Goal: Task Accomplishment & Management: Manage account settings

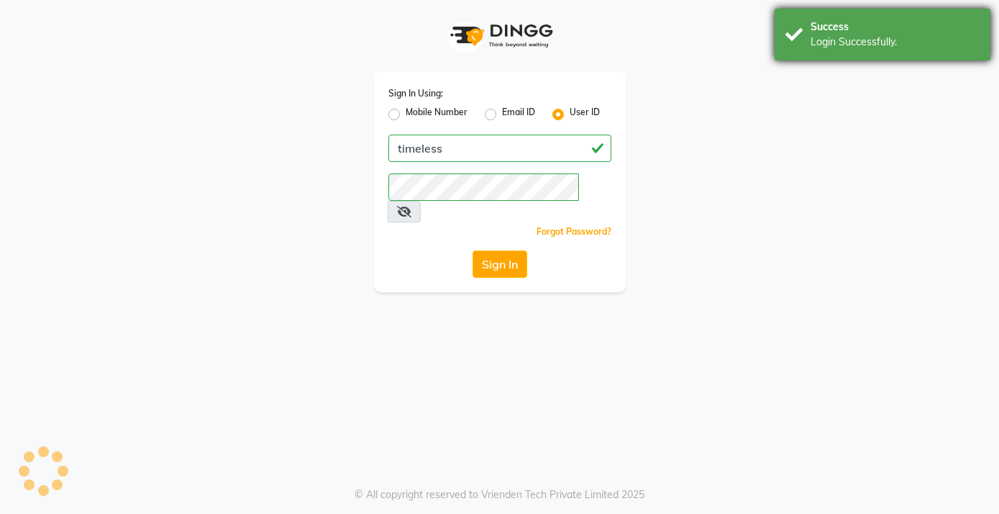
click at [857, 50] on div "Success Login Successfully." at bounding box center [883, 35] width 216 height 52
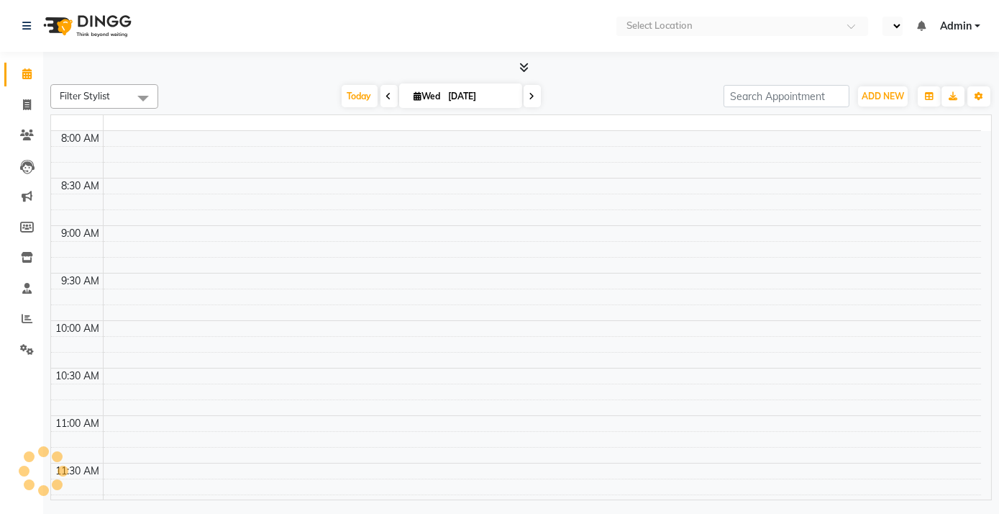
select select "en"
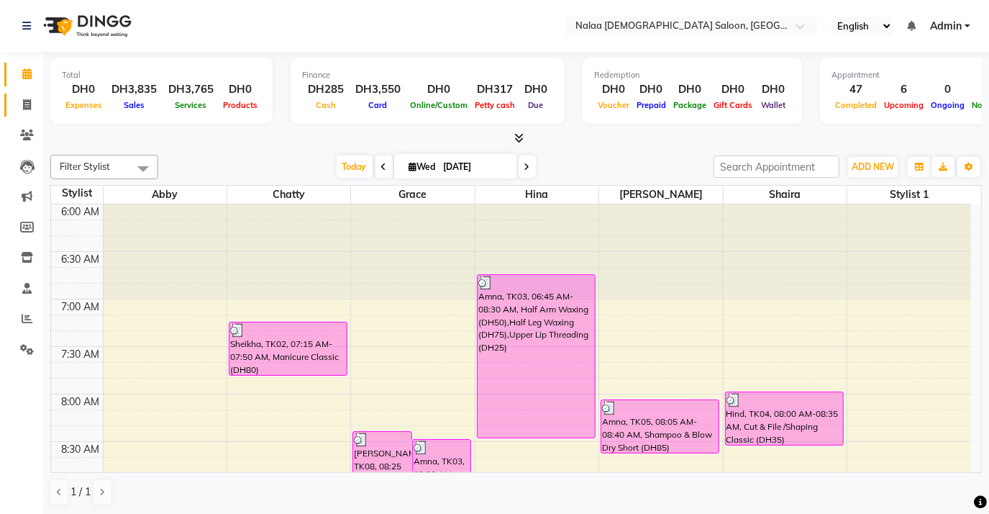
click at [31, 110] on span at bounding box center [26, 105] width 25 height 17
select select "service"
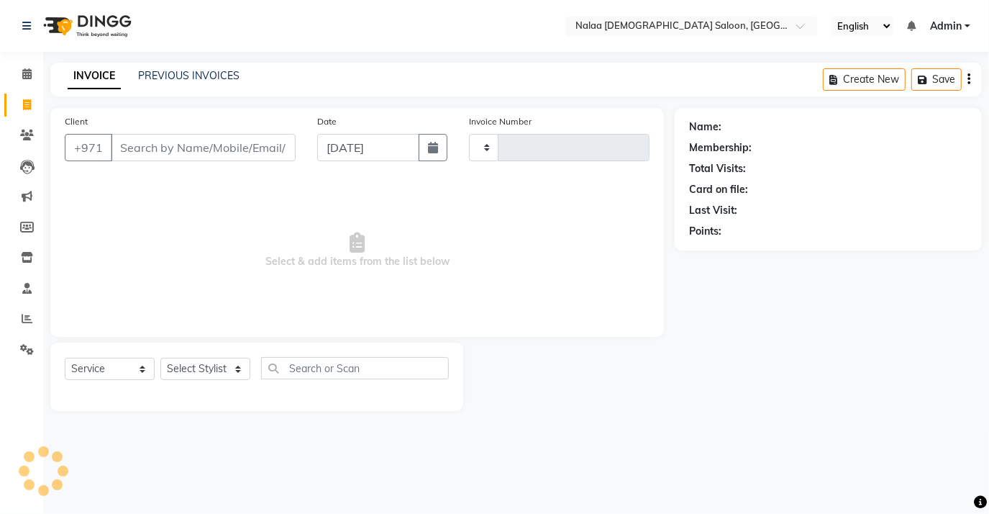
type input "0729"
select select "7528"
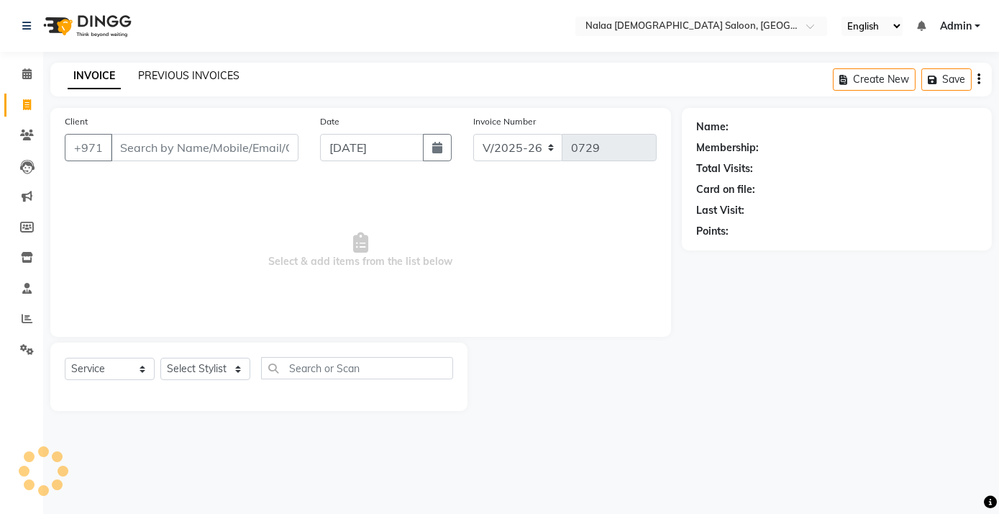
click at [188, 74] on link "PREVIOUS INVOICES" at bounding box center [188, 75] width 101 height 13
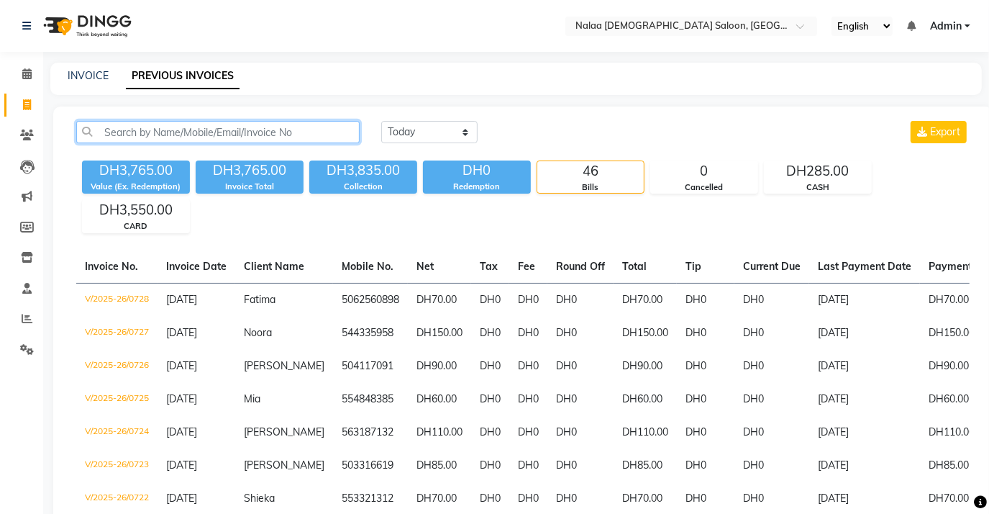
click at [240, 136] on input "text" at bounding box center [217, 132] width 283 height 22
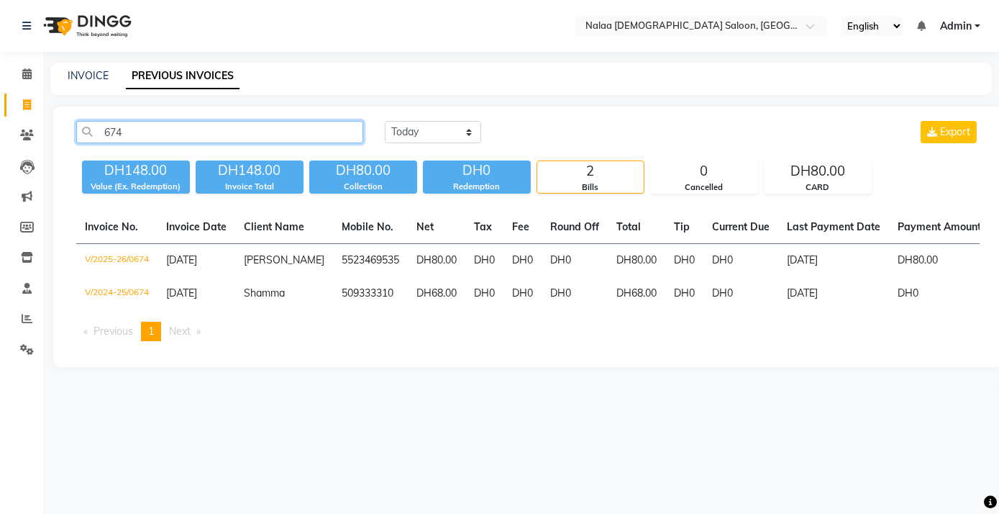
type input "674"
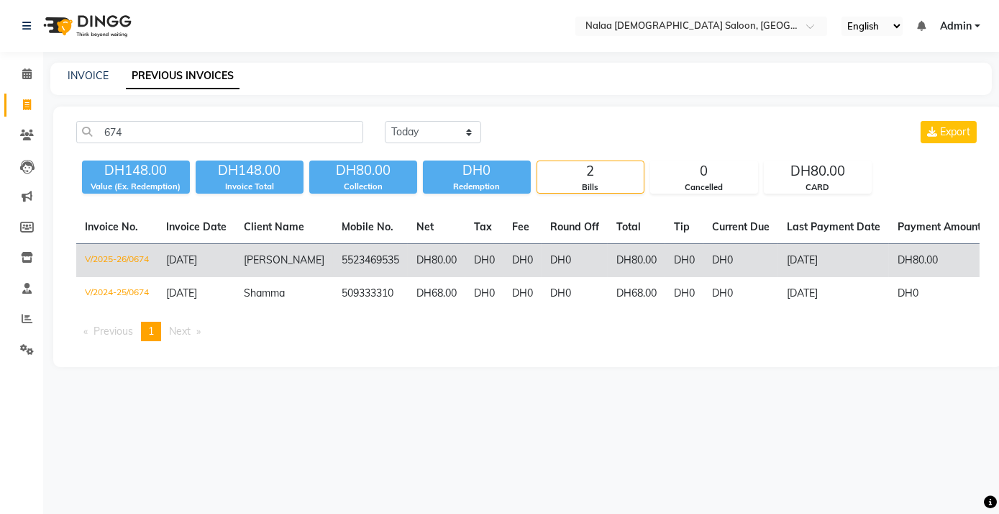
click at [167, 260] on td "[DATE]" at bounding box center [197, 261] width 78 height 34
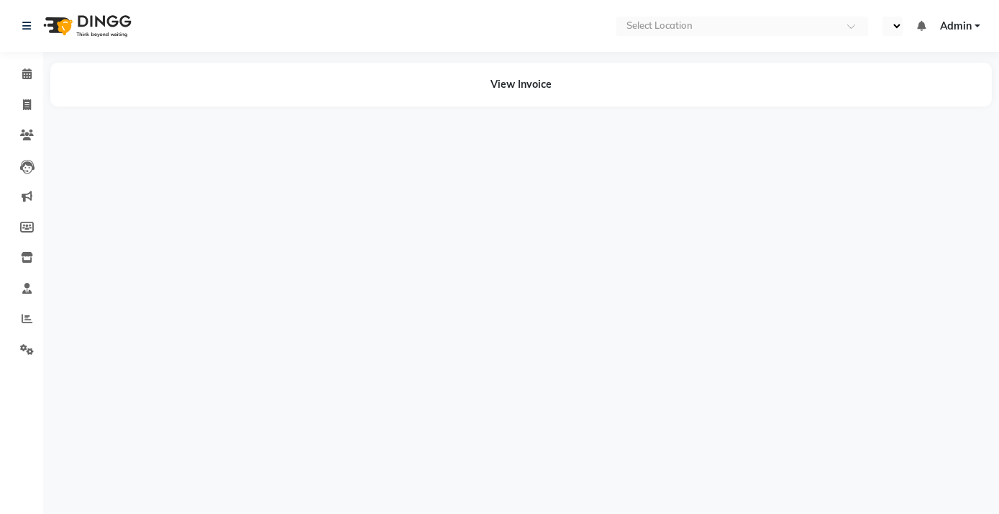
select select "en"
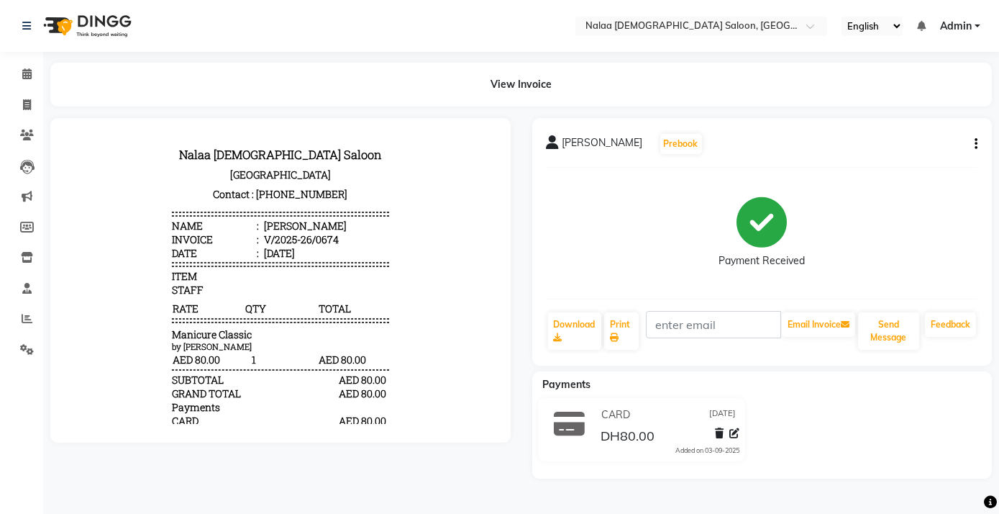
click at [975, 144] on icon "button" at bounding box center [976, 144] width 3 height 1
click at [886, 111] on div "Cancel Invoice" at bounding box center [904, 108] width 99 height 18
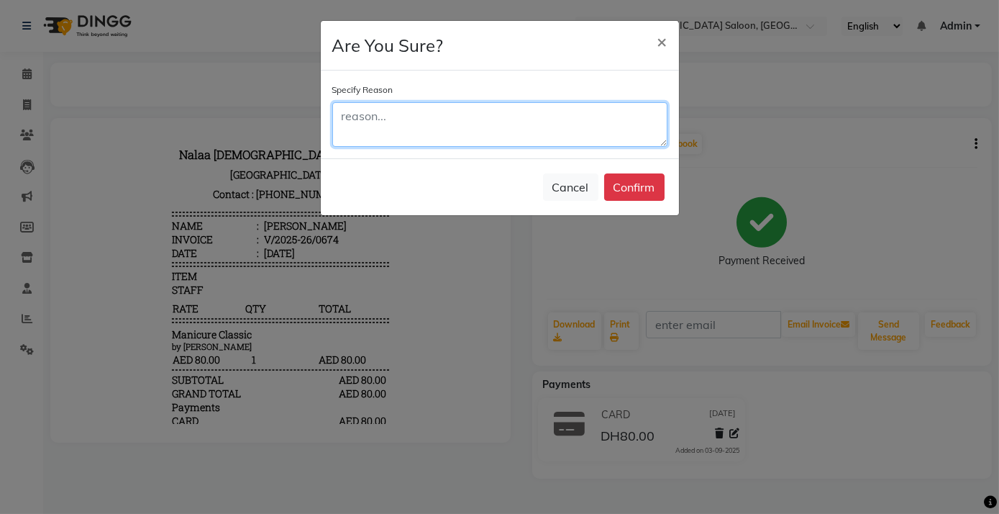
click at [496, 132] on textarea at bounding box center [499, 124] width 335 height 45
type textarea "C"
type textarea "c"
type textarea "wRONG"
